Goal: Transaction & Acquisition: Purchase product/service

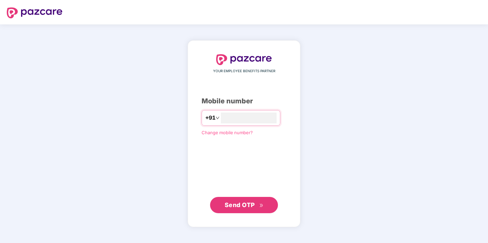
type input "**********"
click at [240, 214] on div "**********" at bounding box center [244, 133] width 113 height 187
click at [249, 209] on span "Send OTP" at bounding box center [244, 205] width 39 height 10
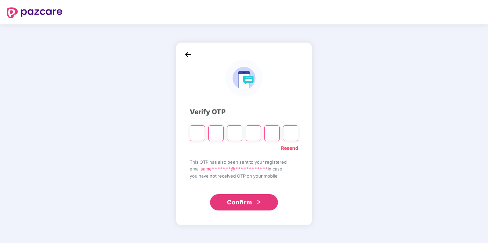
type input "*"
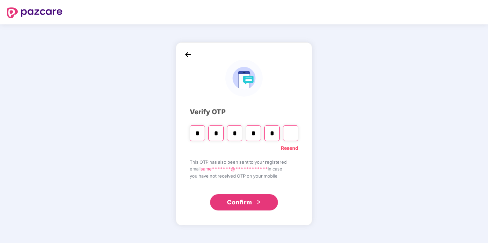
type input "*"
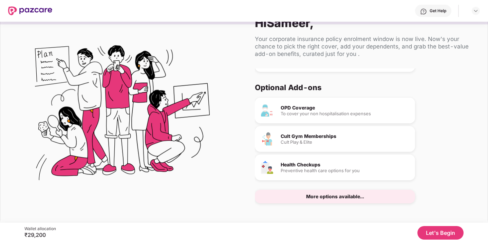
scroll to position [17, 0]
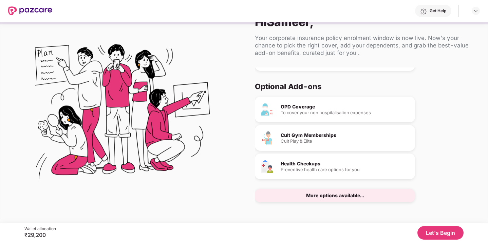
click at [436, 232] on button "Let's Begin" at bounding box center [440, 233] width 46 height 14
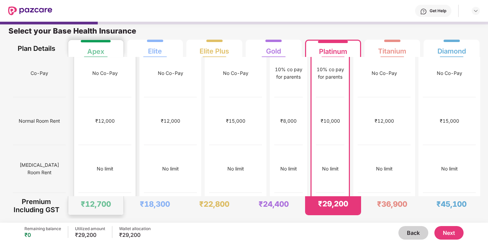
scroll to position [108, 0]
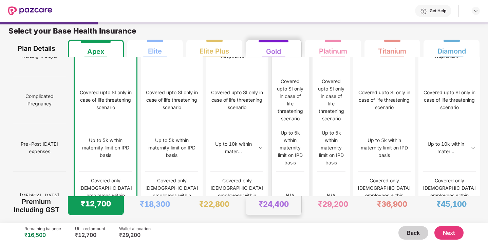
scroll to position [654, 0]
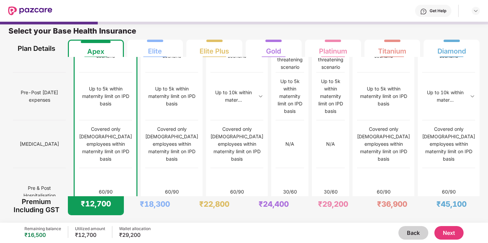
click at [453, 232] on button "Next" at bounding box center [448, 233] width 29 height 14
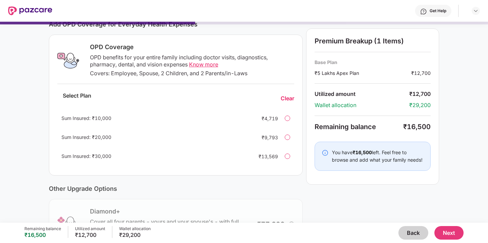
scroll to position [180, 0]
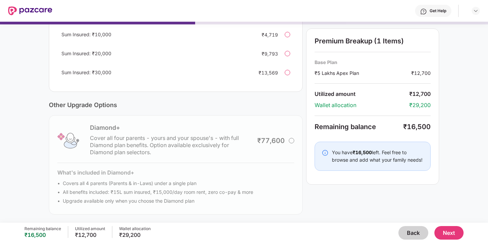
click at [449, 233] on button "Next" at bounding box center [448, 233] width 29 height 14
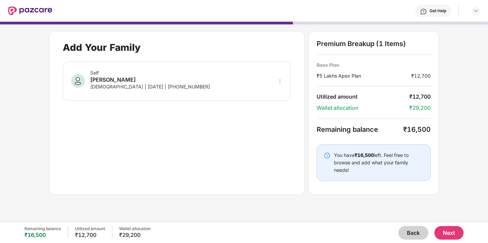
click at [445, 232] on button "Next" at bounding box center [448, 233] width 29 height 14
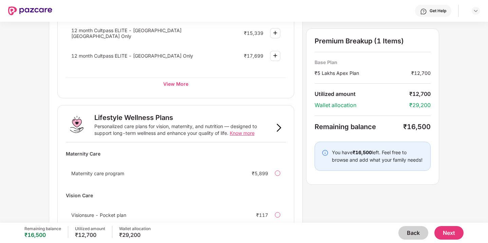
scroll to position [377, 0]
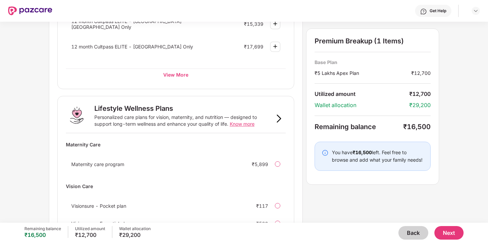
drag, startPoint x: 409, startPoint y: 125, endPoint x: 435, endPoint y: 125, distance: 26.1
click at [435, 125] on div "Premium Breakup (1 Items) Base Plan ₹5 Lakhs Apex Plan ₹12,700 Utilized amount …" at bounding box center [372, 107] width 133 height 156
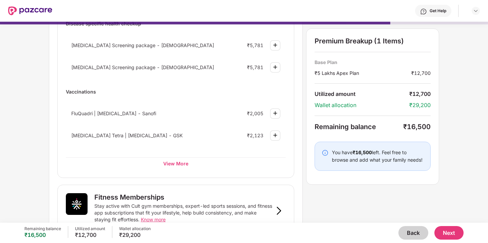
scroll to position [109, 0]
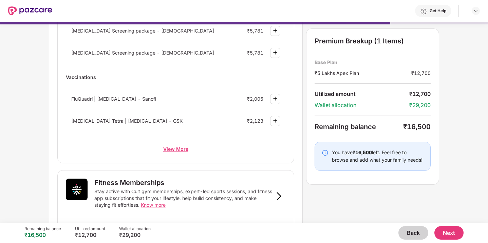
click at [182, 150] on div "View More" at bounding box center [176, 149] width 220 height 12
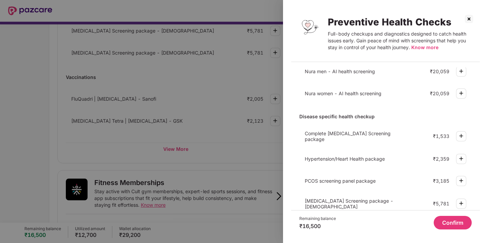
scroll to position [0, 0]
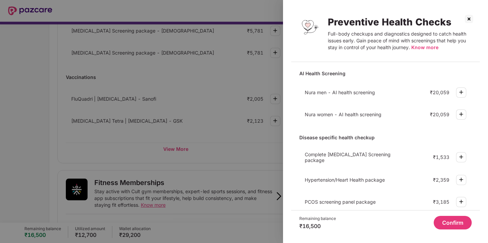
click at [470, 19] on img at bounding box center [469, 19] width 11 height 11
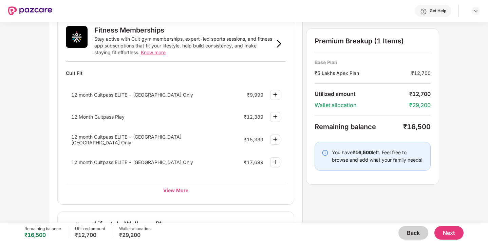
scroll to position [263, 0]
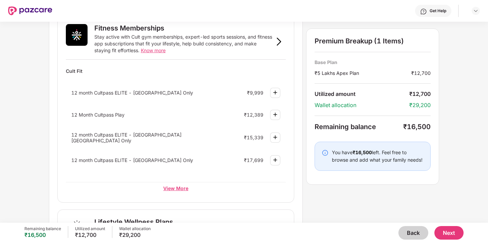
click at [174, 187] on div "View More" at bounding box center [176, 188] width 220 height 12
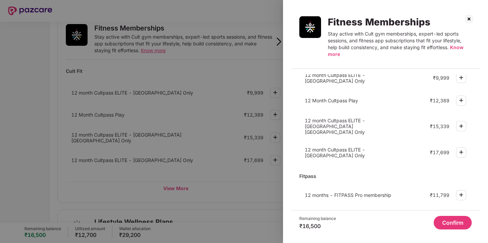
scroll to position [0, 0]
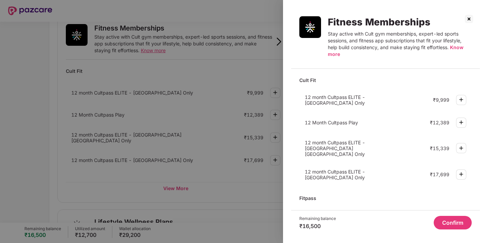
click at [469, 19] on img at bounding box center [469, 19] width 11 height 11
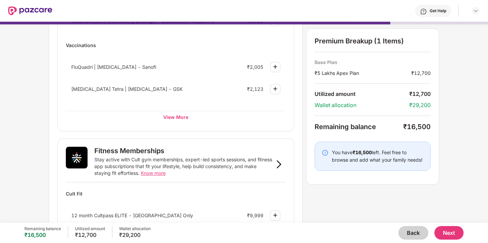
scroll to position [151, 0]
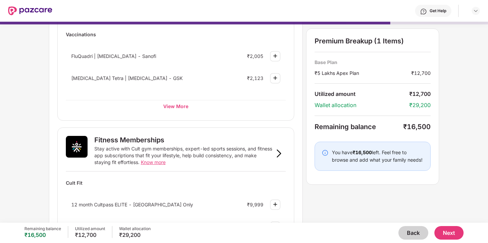
click at [153, 160] on span "Know more" at bounding box center [153, 163] width 25 height 6
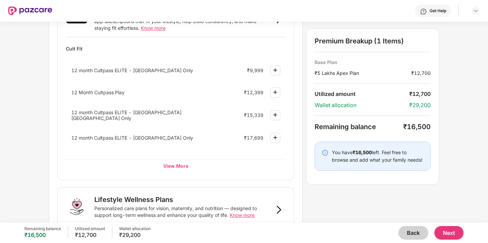
scroll to position [292, 0]
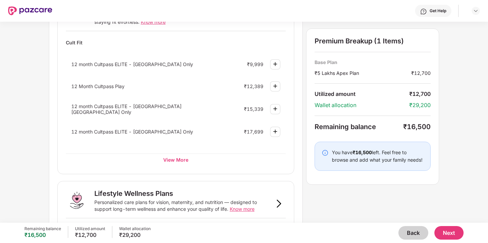
click at [274, 89] on img at bounding box center [275, 86] width 8 height 8
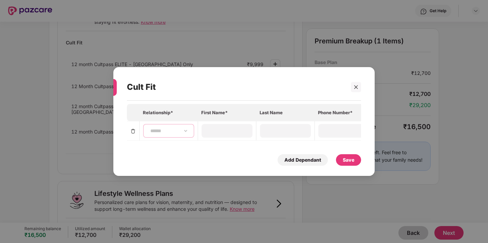
click at [171, 131] on select "**********" at bounding box center [168, 130] width 39 height 5
click at [353, 87] on div at bounding box center [356, 87] width 10 height 10
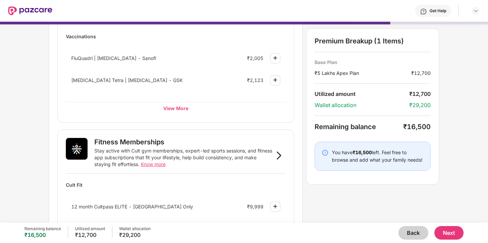
scroll to position [0, 0]
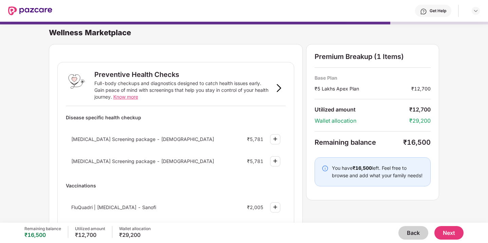
click at [413, 232] on button "Back" at bounding box center [413, 233] width 30 height 14
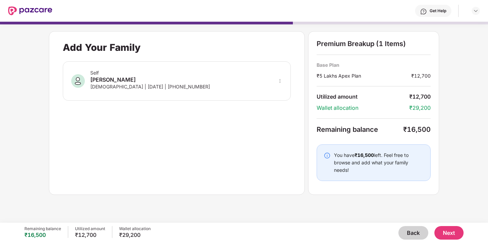
click at [413, 232] on button "Back" at bounding box center [413, 233] width 30 height 14
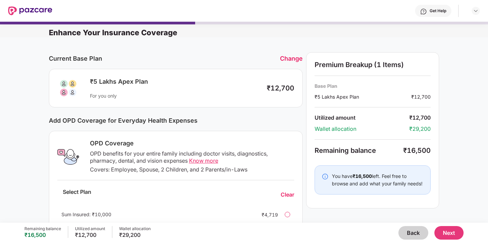
click at [413, 232] on button "Back" at bounding box center [413, 233] width 30 height 14
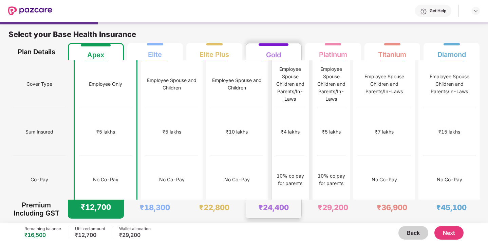
click at [279, 117] on div "₹4 lakhs" at bounding box center [290, 132] width 29 height 48
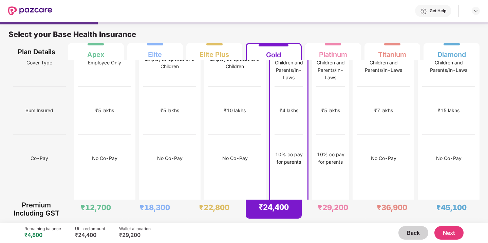
scroll to position [23, 0]
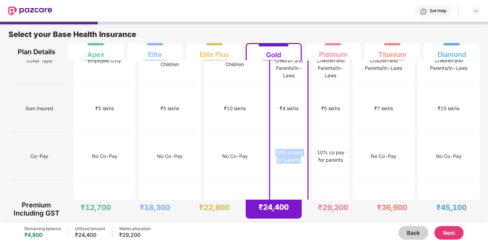
drag, startPoint x: 285, startPoint y: 142, endPoint x: 256, endPoint y: 134, distance: 30.1
click at [275, 149] on div "10% co pay for parents" at bounding box center [289, 156] width 29 height 15
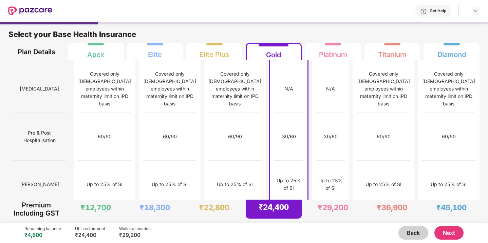
scroll to position [870, 0]
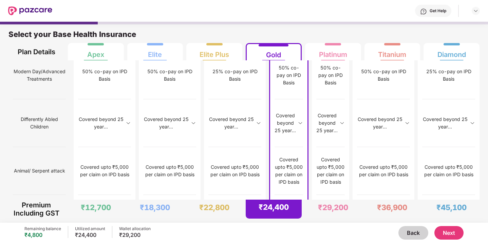
click at [453, 240] on div "Remaining balance ₹4,800 Utilized amount ₹24,400 Wallet allocation ₹29,200 Back…" at bounding box center [243, 233] width 439 height 20
click at [451, 235] on button "Next" at bounding box center [448, 233] width 29 height 14
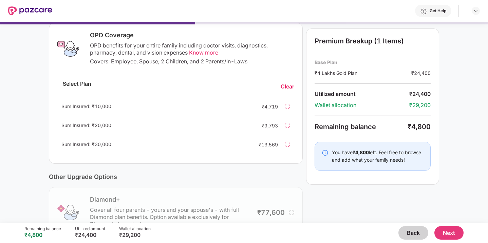
scroll to position [180, 0]
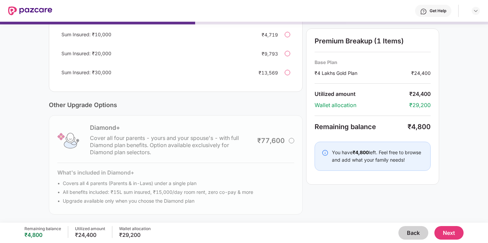
click at [443, 237] on button "Next" at bounding box center [448, 233] width 29 height 14
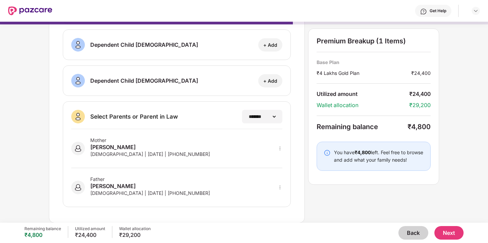
scroll to position [0, 0]
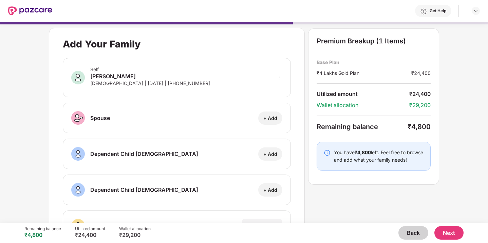
click at [454, 235] on button "Next" at bounding box center [448, 233] width 29 height 14
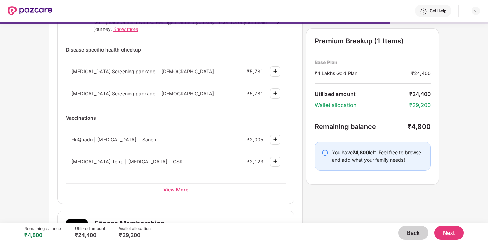
scroll to position [70, 0]
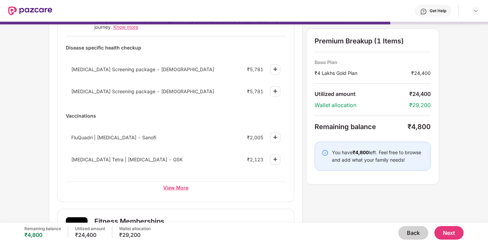
click at [171, 187] on div "View More" at bounding box center [176, 188] width 220 height 12
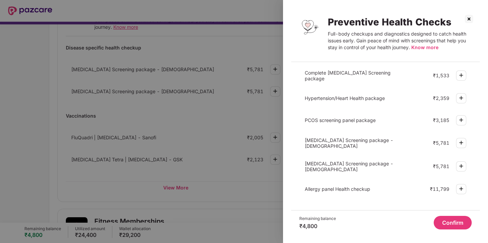
scroll to position [0, 0]
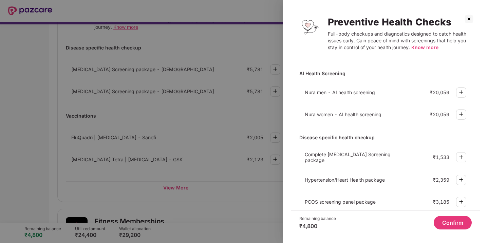
click at [419, 46] on span "Know more" at bounding box center [424, 47] width 27 height 6
